Goal: Transaction & Acquisition: Obtain resource

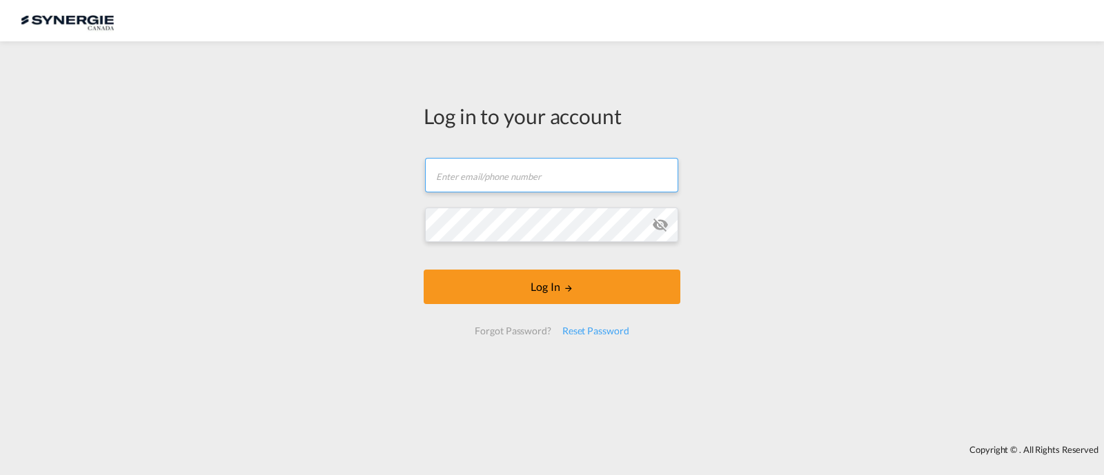
type input "[EMAIL_ADDRESS][DOMAIN_NAME]"
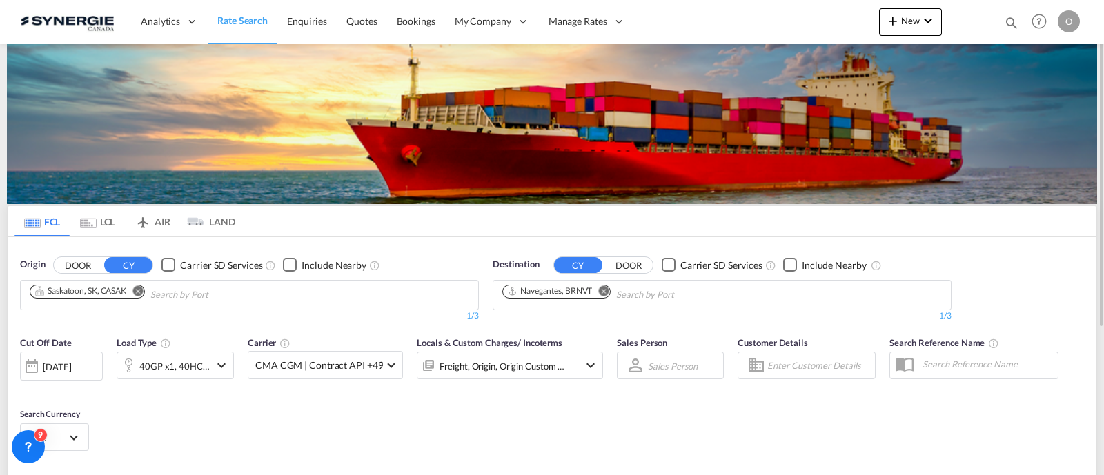
click at [1010, 18] on md-icon "icon-magnify" at bounding box center [1011, 22] width 15 height 15
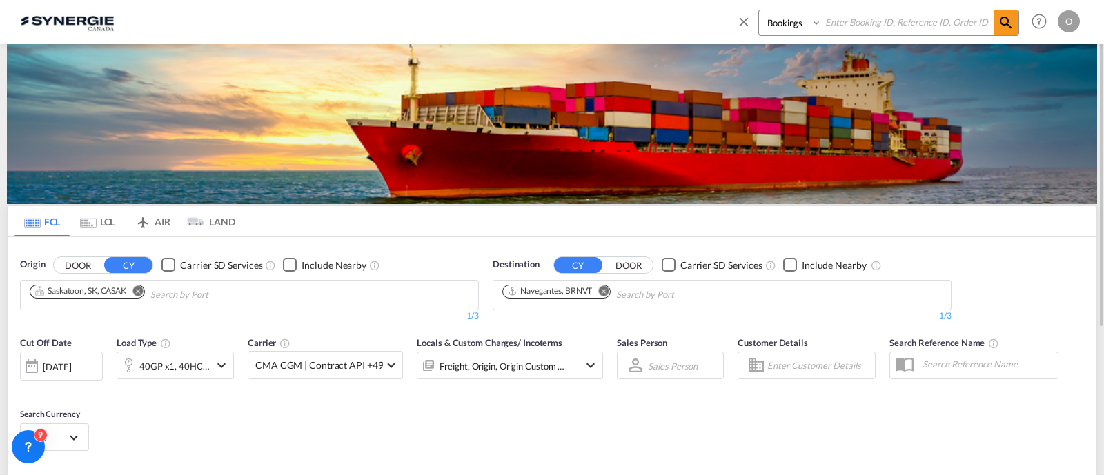
click at [787, 30] on select "Bookings Quotes Enquiries" at bounding box center [792, 22] width 66 height 25
select select "Quotes"
click at [759, 10] on select "Bookings Quotes Enquiries" at bounding box center [792, 22] width 66 height 25
click at [894, 26] on input at bounding box center [908, 22] width 172 height 24
paste input "SYC000013309-A"
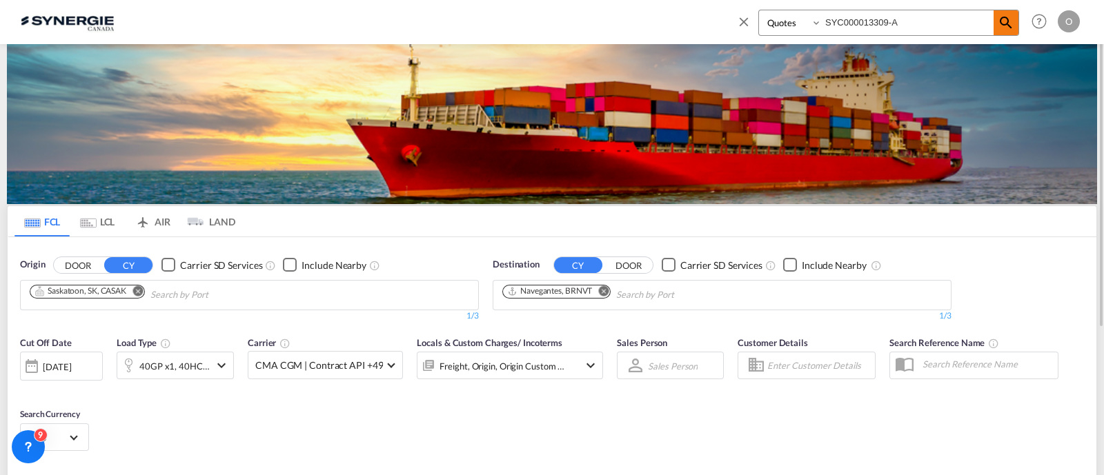
type input "SYC000013309-A"
click at [1017, 28] on span at bounding box center [1005, 22] width 25 height 25
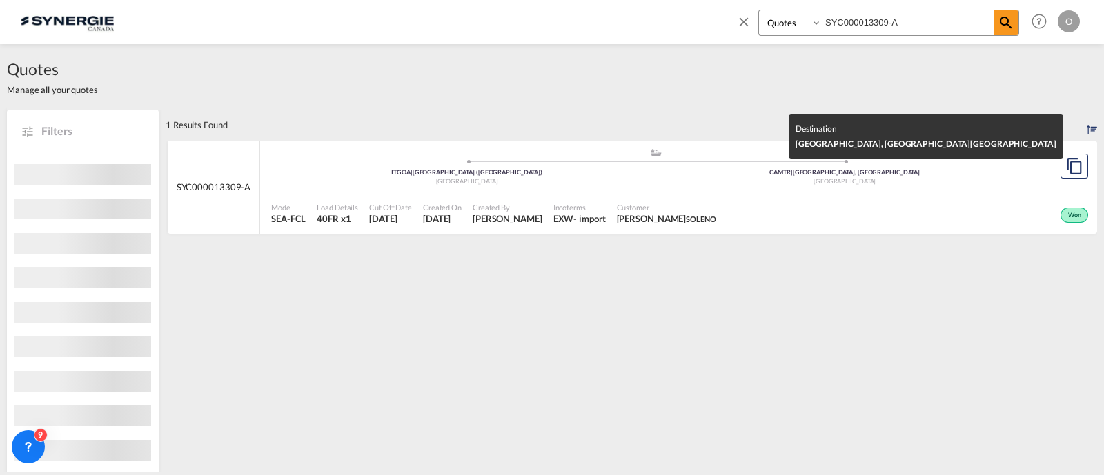
click at [737, 180] on div "[GEOGRAPHIC_DATA]" at bounding box center [845, 181] width 378 height 9
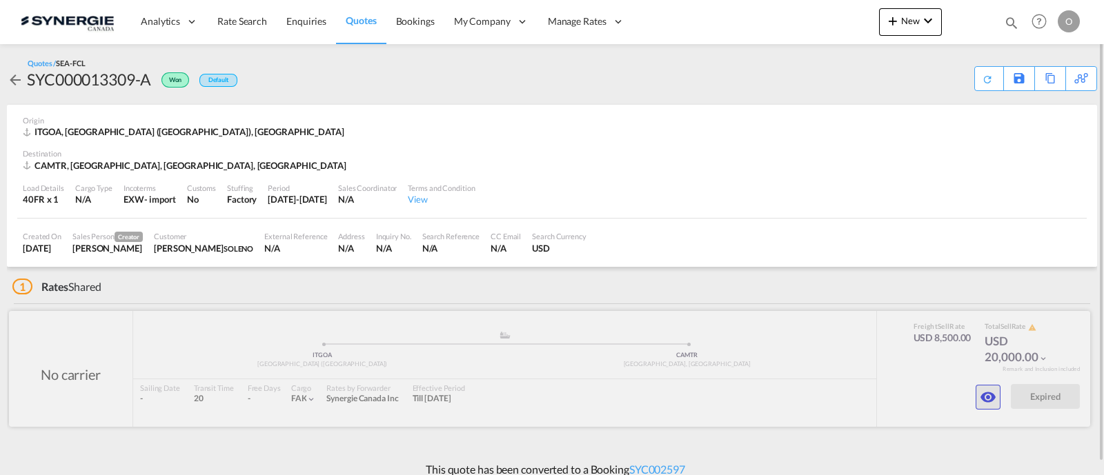
click at [982, 395] on md-icon "icon-eye" at bounding box center [988, 397] width 17 height 17
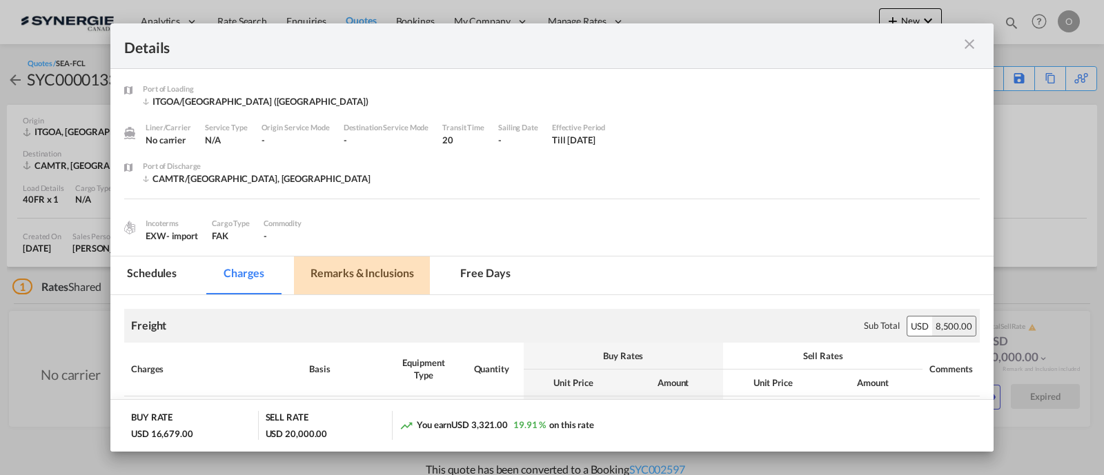
click at [355, 268] on md-tab-item "Remarks & Inclusions" at bounding box center [362, 276] width 136 height 38
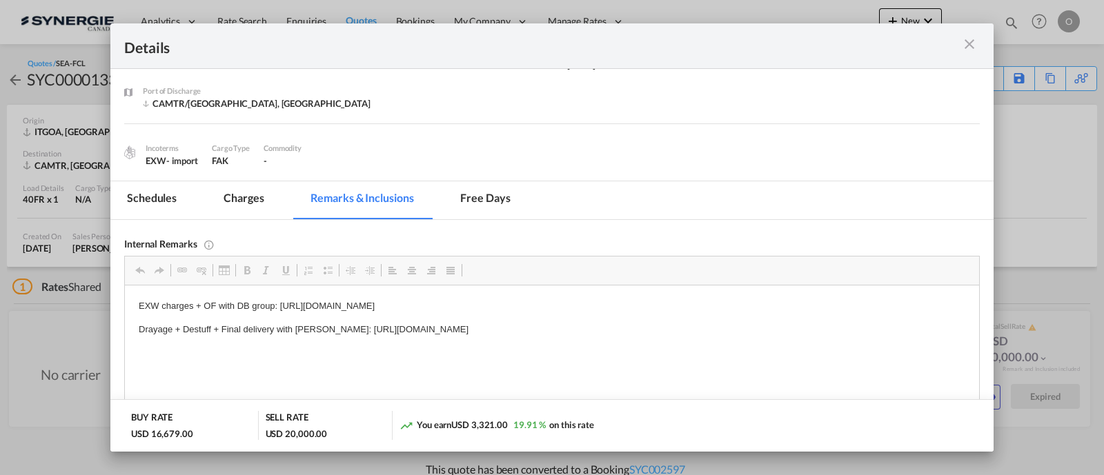
scroll to position [132, 0]
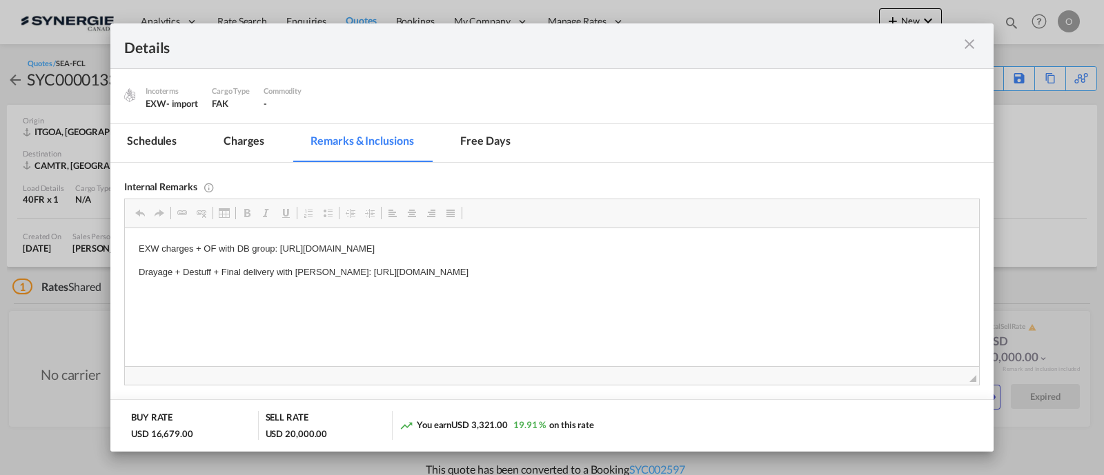
click at [977, 49] on md-icon "icon-close m-3 fg-AAA8AD cursor" at bounding box center [969, 44] width 17 height 17
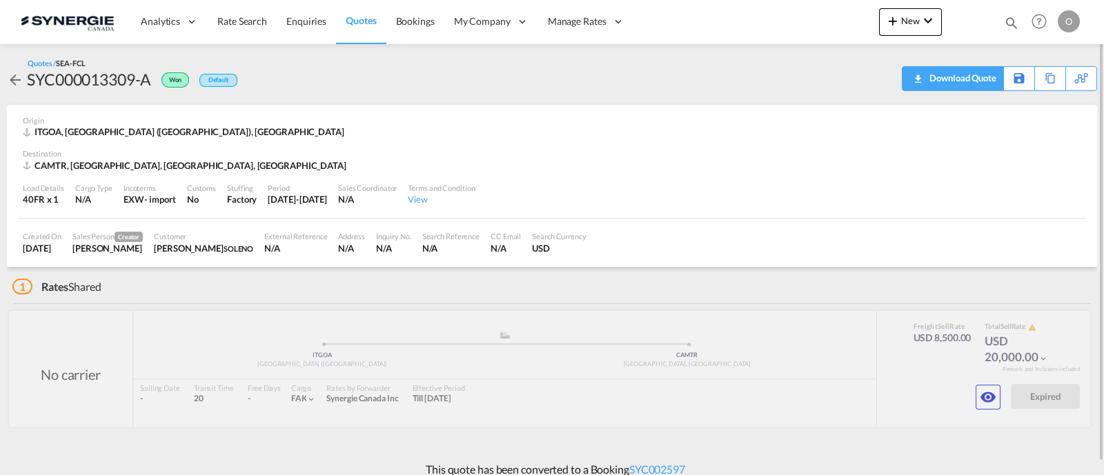
click at [981, 81] on div "Download Quote" at bounding box center [961, 78] width 70 height 22
